Goal: Transaction & Acquisition: Purchase product/service

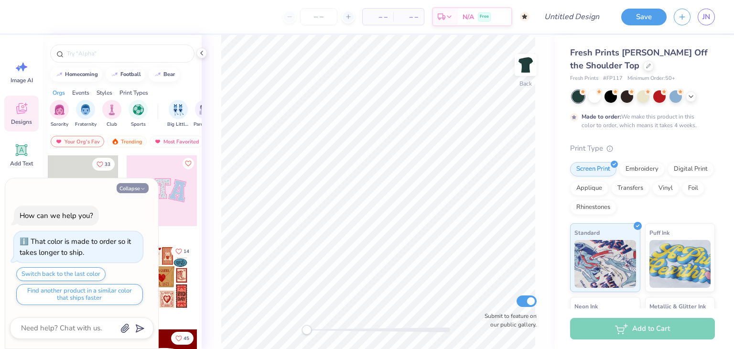
click at [141, 190] on icon "button" at bounding box center [143, 189] width 6 height 6
type textarea "x"
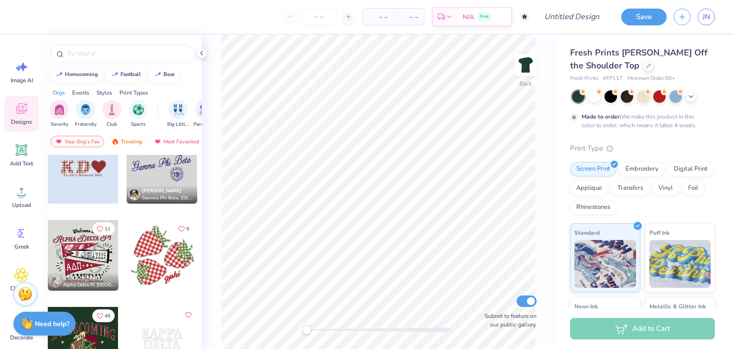
scroll to position [2405, 0]
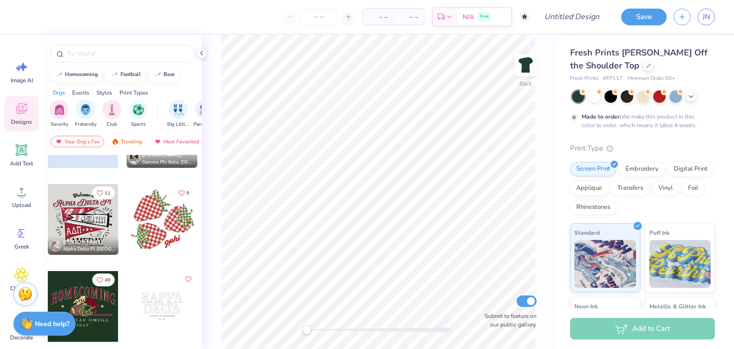
click at [163, 228] on div at bounding box center [162, 219] width 71 height 71
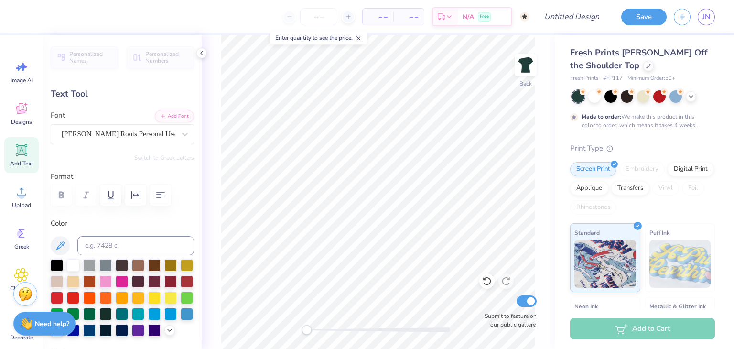
scroll to position [0, 0]
type textarea "alpha sig"
click at [173, 188] on div at bounding box center [122, 194] width 143 height 21
click at [200, 53] on icon at bounding box center [202, 53] width 8 height 8
click at [201, 54] on div "Personalized Names Personalized Numbers Text Tool Add Font Font [PERSON_NAME] R…" at bounding box center [122, 192] width 159 height 314
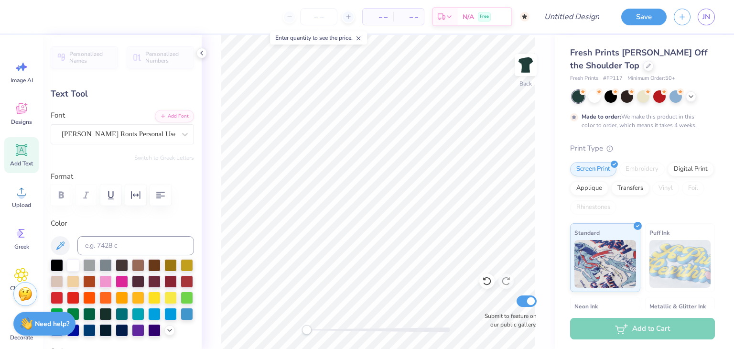
click at [200, 54] on div "Personalized Names Personalized Numbers Text Tool Add Font Font [PERSON_NAME] R…" at bounding box center [122, 192] width 159 height 314
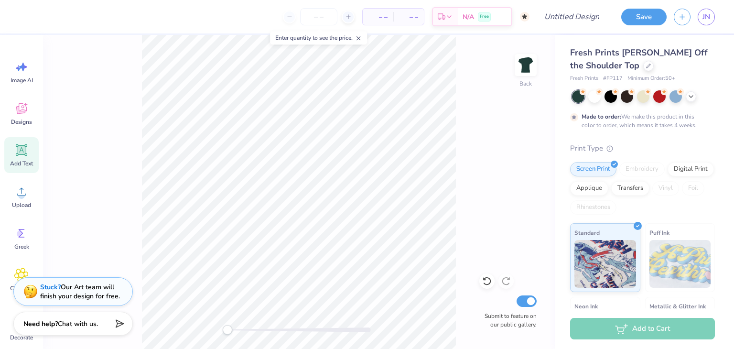
type input "4.05"
type input "1.83"
type input "8.96"
click at [239, 329] on div at bounding box center [298, 329] width 143 height 5
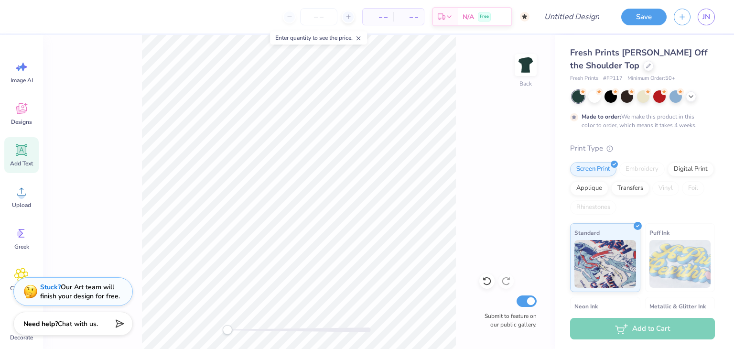
click at [517, 159] on div "Back Submit to feature on our public gallery." at bounding box center [299, 192] width 512 height 314
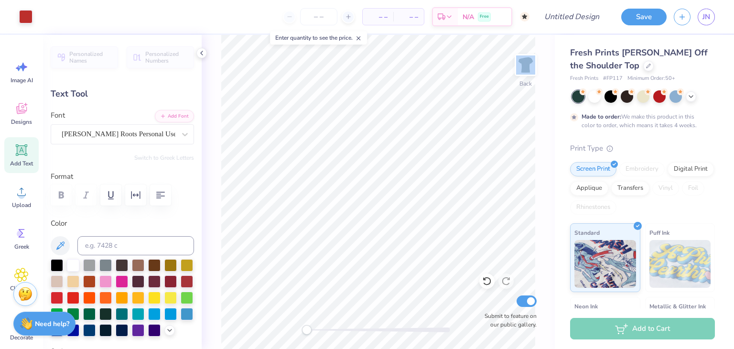
type input "-16.0"
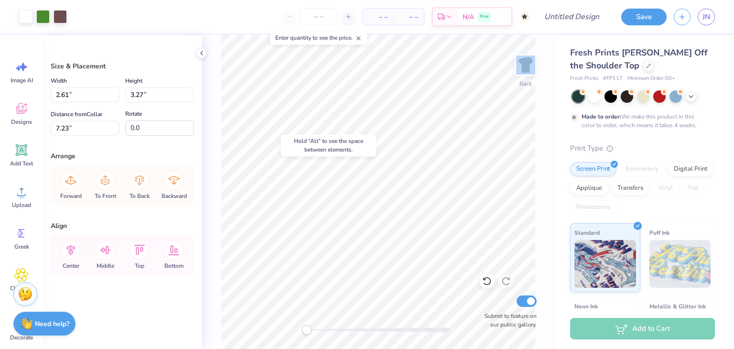
type input "7.23"
click at [481, 282] on div at bounding box center [486, 280] width 15 height 15
click at [488, 285] on icon at bounding box center [487, 281] width 10 height 10
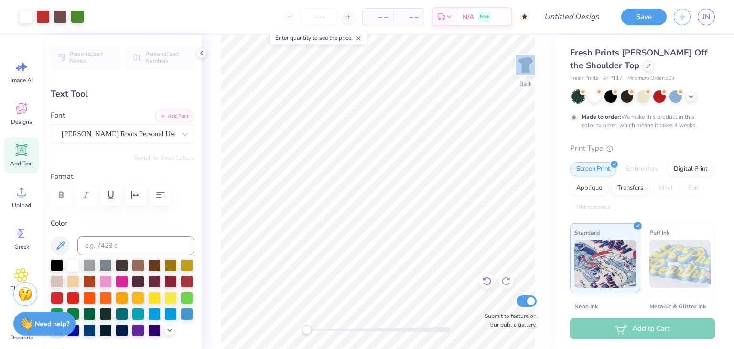
type input "0.0"
type input "3.86"
type input "2.13"
type input "8.51"
type input "0.0"
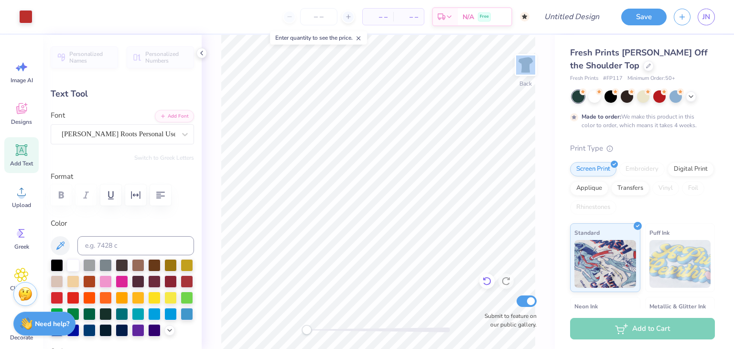
type input "8.93"
type input "0.0"
type input "3.75"
type input "2.26"
type input "8.86"
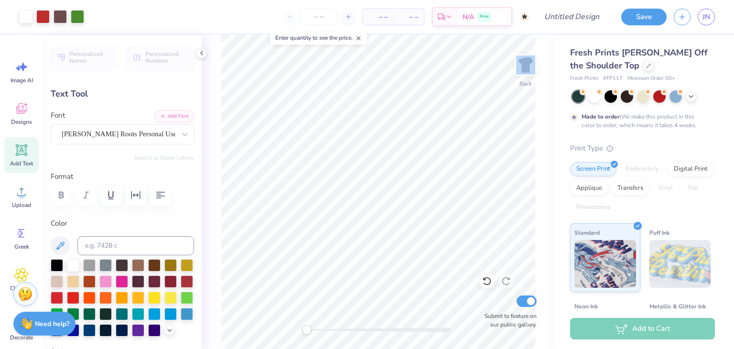
type input "0.0"
type input "8.96"
type input "0.0"
click at [613, 329] on div "Add to Cart" at bounding box center [642, 328] width 145 height 21
click at [617, 326] on div "Add to Cart" at bounding box center [642, 328] width 145 height 21
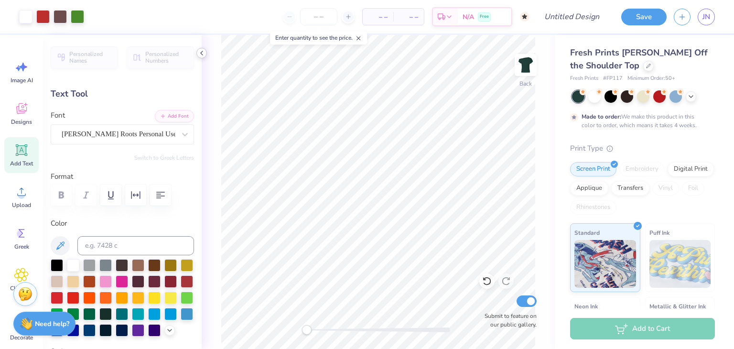
click at [202, 52] on polyline at bounding box center [202, 53] width 2 height 4
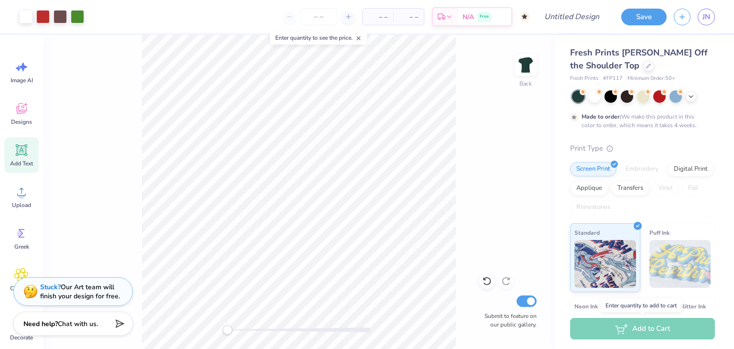
click at [659, 330] on div "Add to Cart" at bounding box center [642, 328] width 145 height 21
click at [640, 17] on button "Save" at bounding box center [643, 15] width 45 height 17
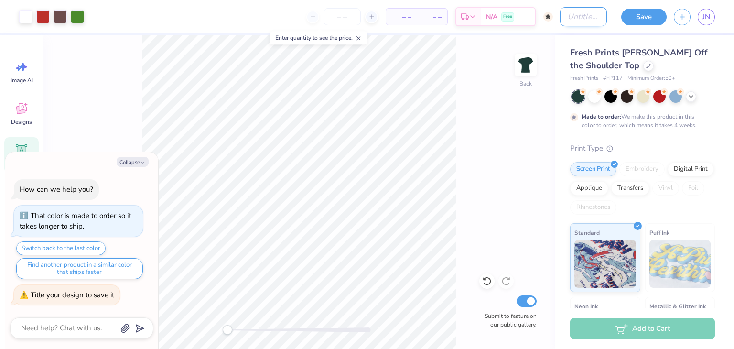
click at [562, 14] on input "Design Title" at bounding box center [583, 16] width 47 height 19
type textarea "x"
type input "a"
type textarea "x"
type input "al"
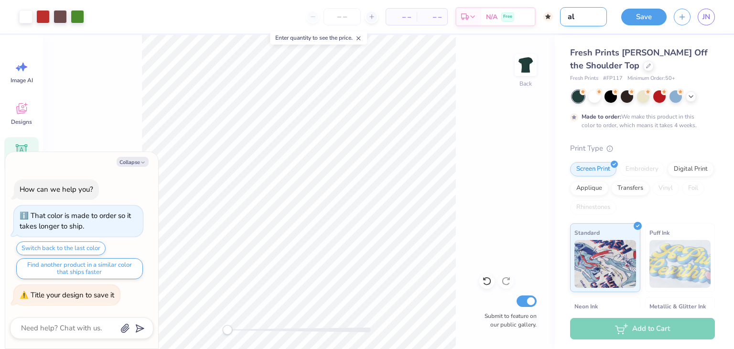
type textarea "x"
type input "alp"
type textarea "x"
type input "alph"
type textarea "x"
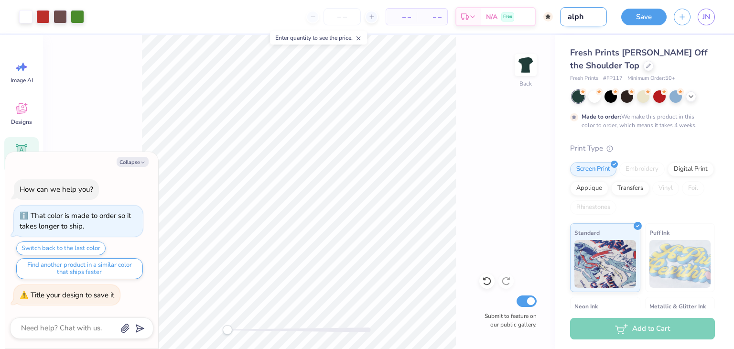
type input "alpha"
type textarea "x"
type input "alpha"
type textarea "x"
type input "alpha s"
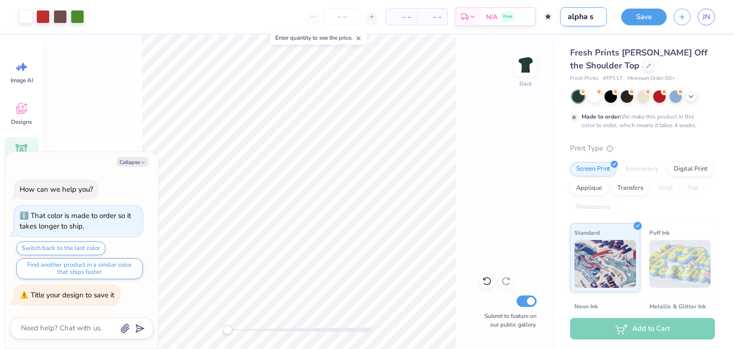
type textarea "x"
type input "alpha si"
type textarea "x"
type input "alpha sig"
type textarea "x"
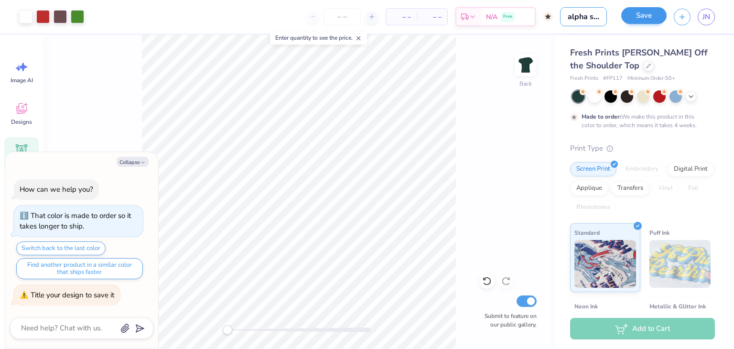
type input "alpha sig"
click at [646, 12] on button "Save" at bounding box center [643, 15] width 45 height 17
type textarea "x"
click at [638, 331] on div "Add to Cart" at bounding box center [642, 328] width 145 height 21
